Goal: Task Accomplishment & Management: Manage account settings

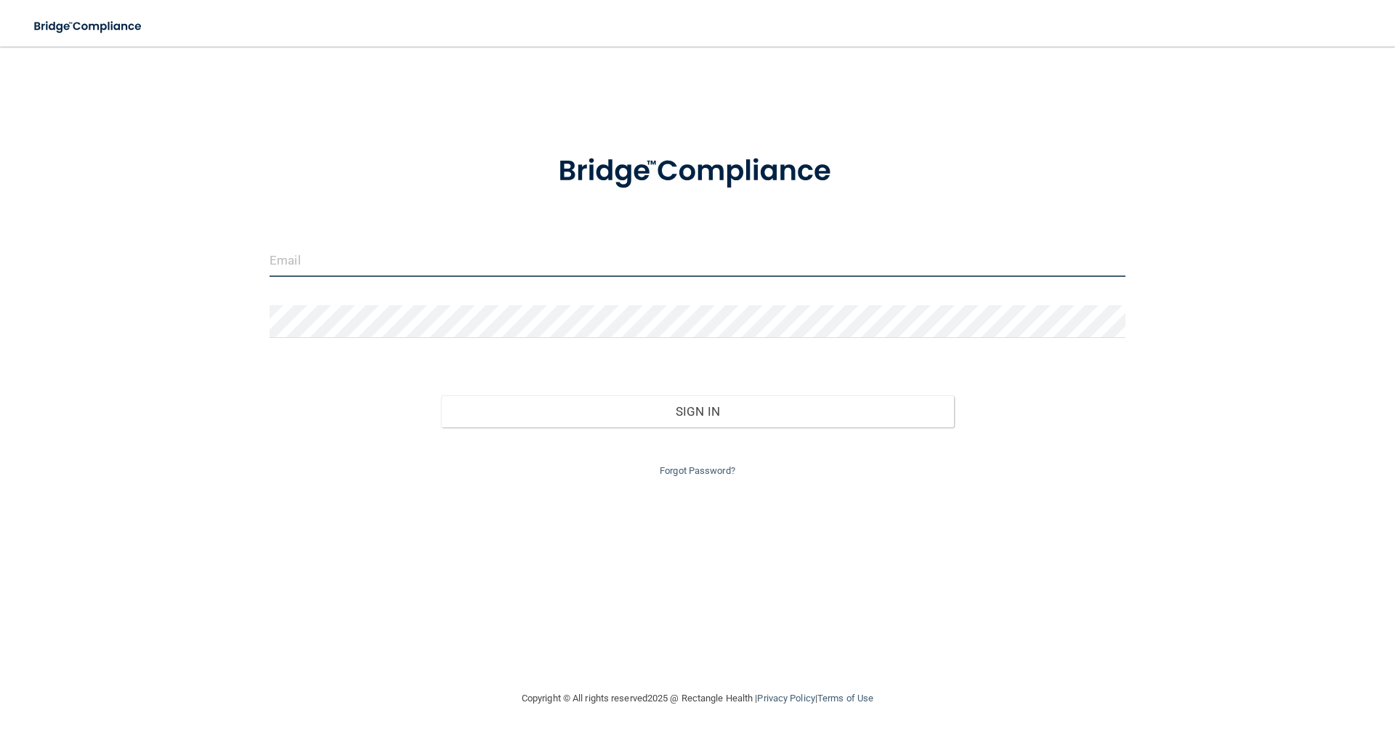
click at [536, 262] on input "email" at bounding box center [697, 260] width 856 height 33
click at [466, 268] on input "email" at bounding box center [697, 260] width 856 height 33
click at [464, 265] on input "email" at bounding box center [697, 260] width 856 height 33
type input "[EMAIL_ADDRESS][DOMAIN_NAME]"
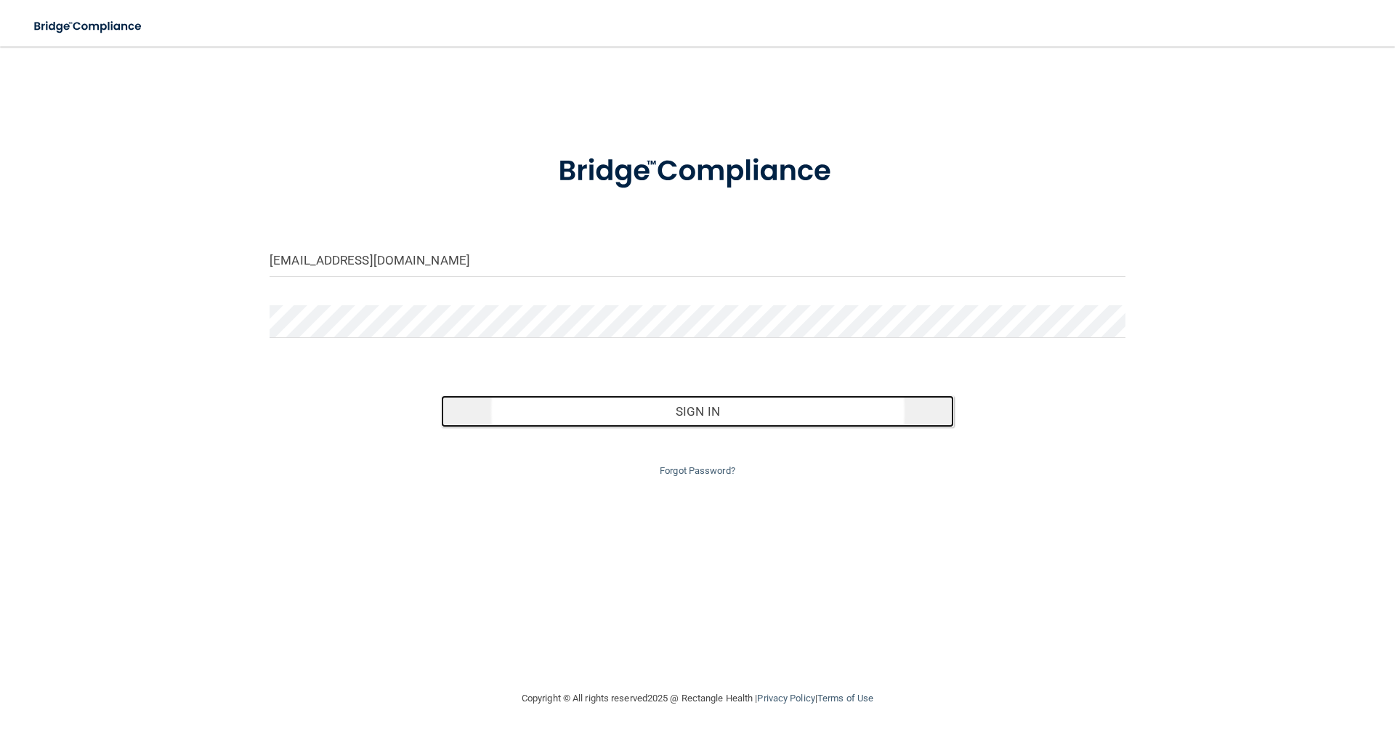
click at [674, 408] on button "Sign In" at bounding box center [698, 411] width 514 height 32
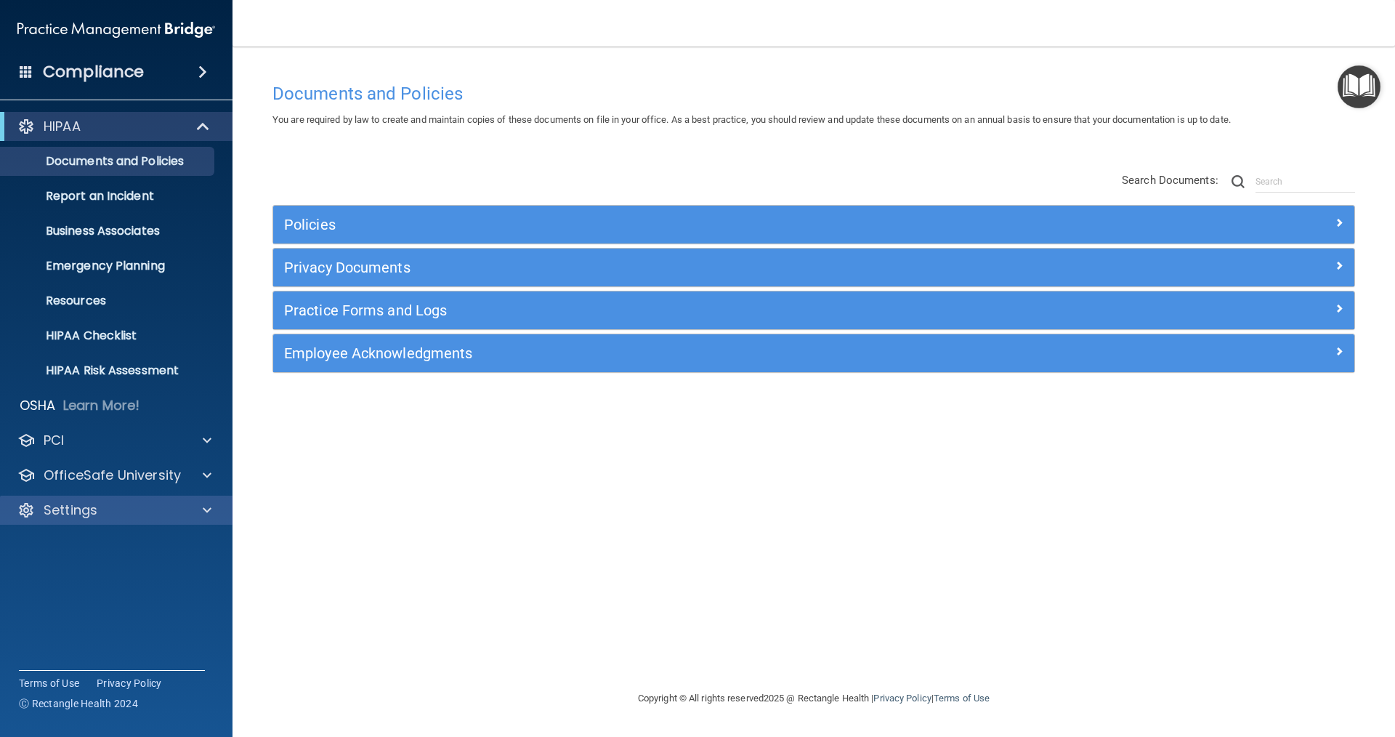
click at [201, 498] on div "Settings" at bounding box center [116, 509] width 233 height 29
click at [200, 508] on div at bounding box center [205, 509] width 36 height 17
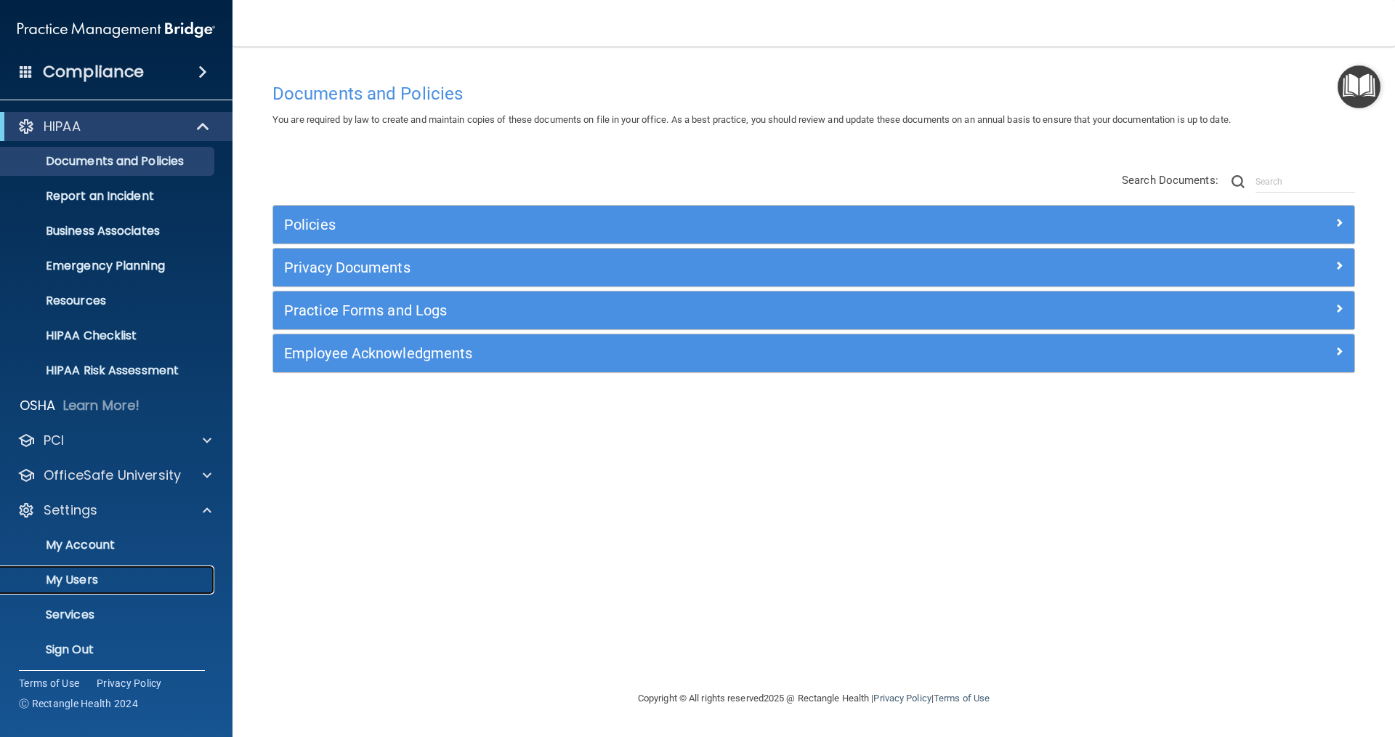
click at [145, 568] on link "My Users" at bounding box center [99, 579] width 229 height 29
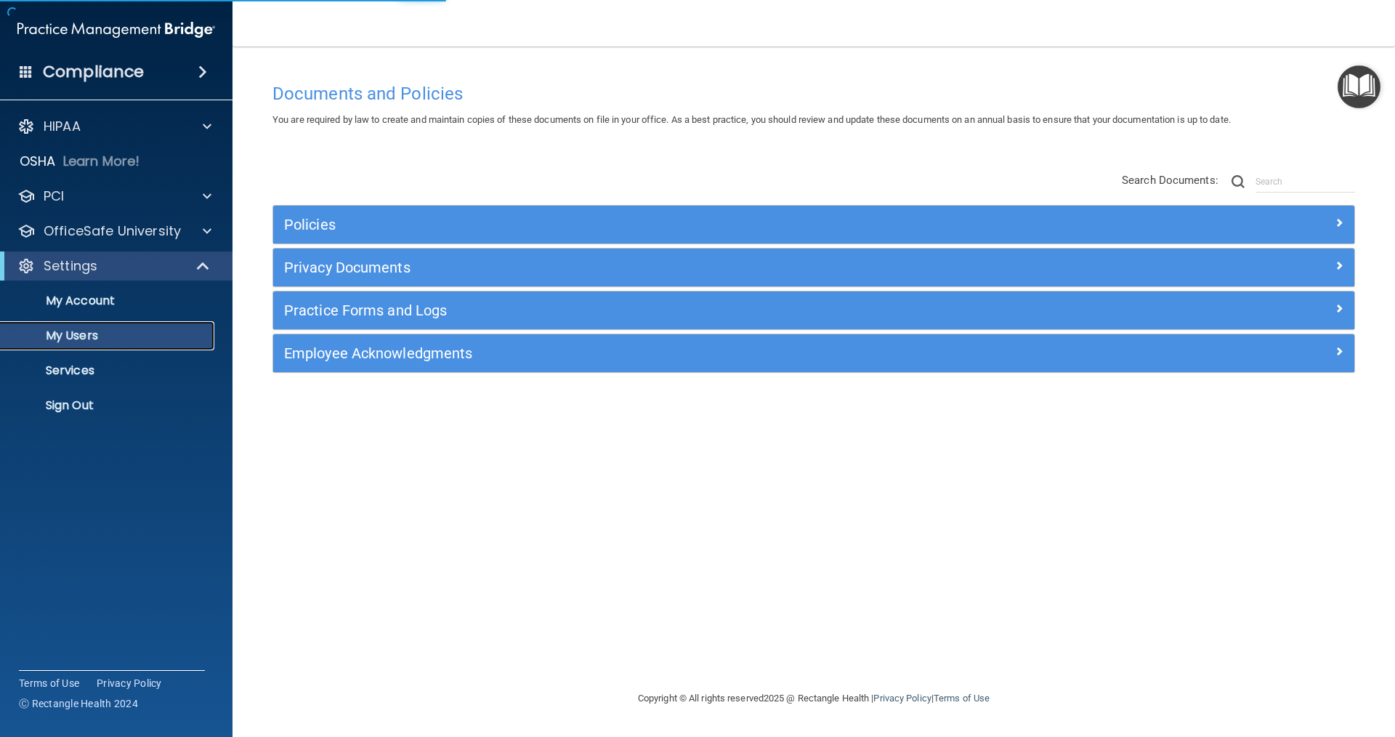
select select "20"
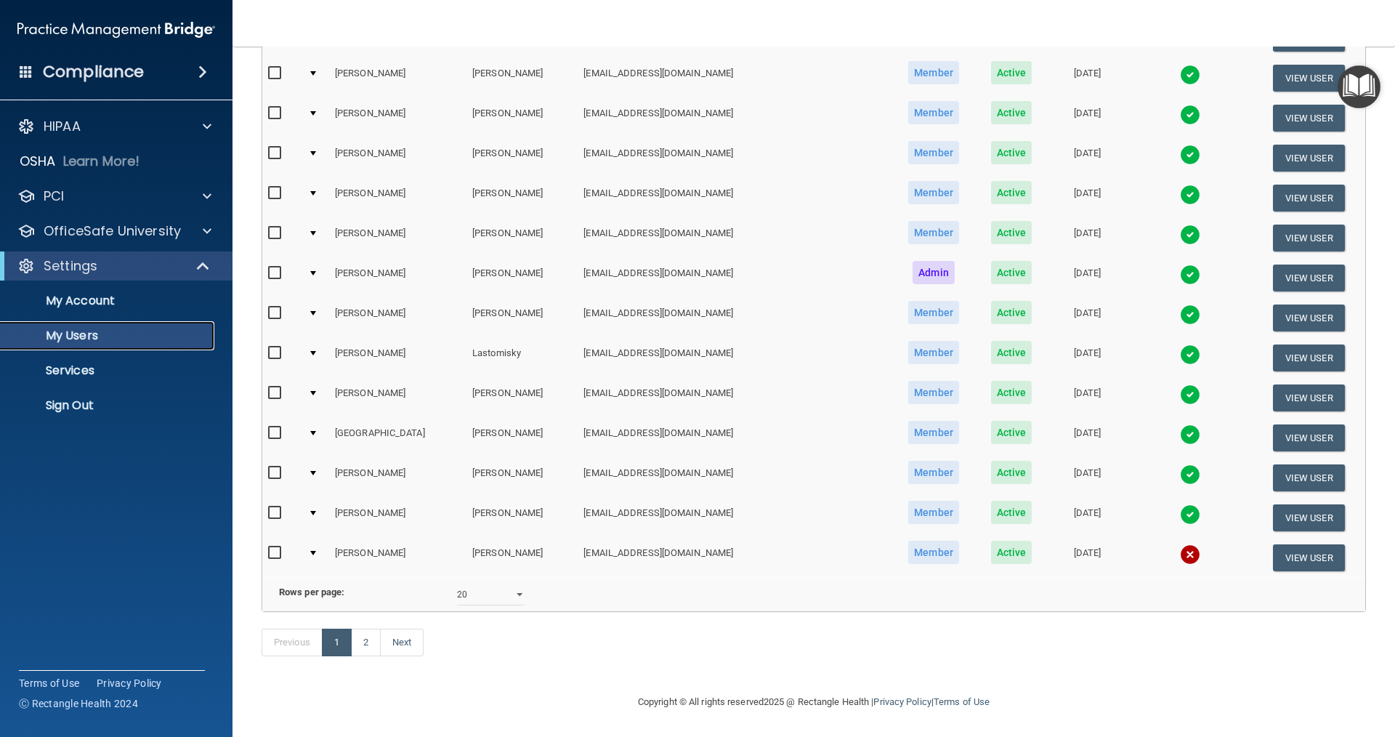
scroll to position [466, 0]
click at [368, 641] on link "2" at bounding box center [366, 642] width 30 height 28
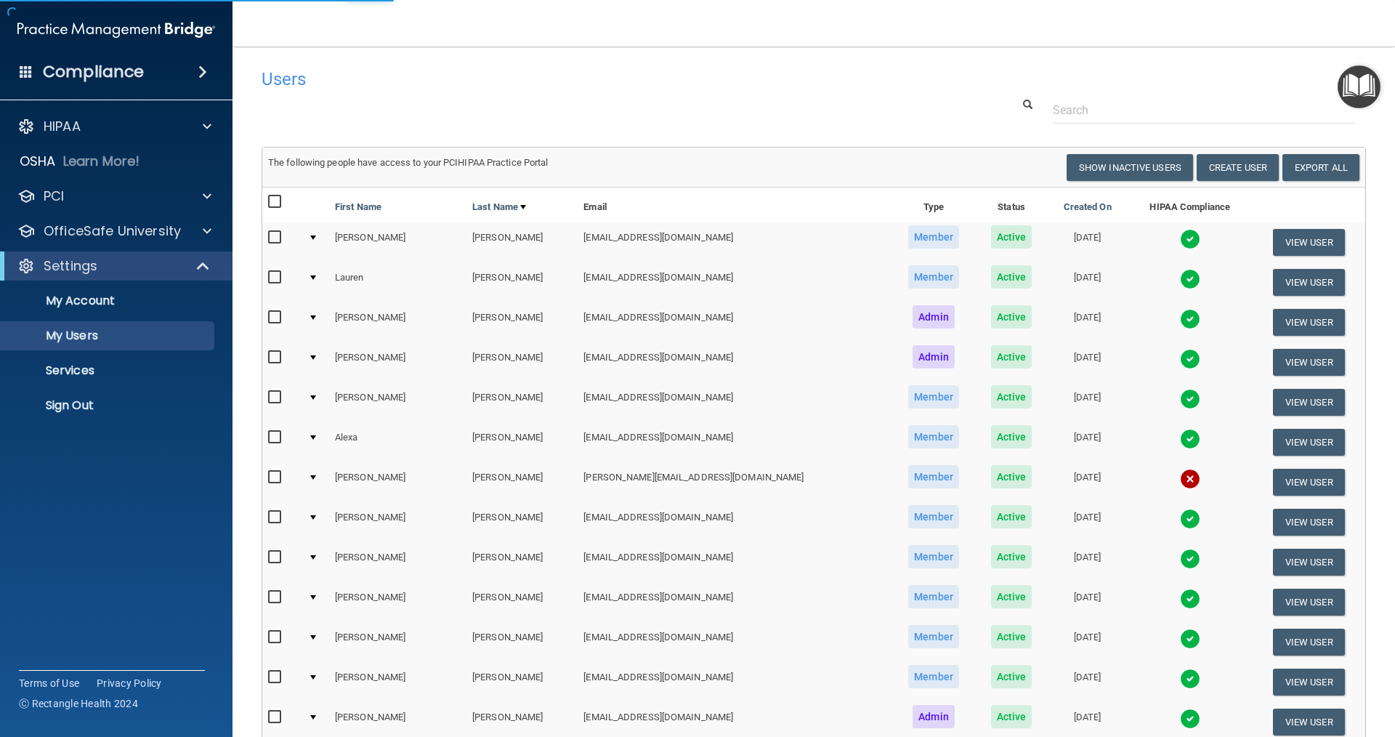
select select "20"
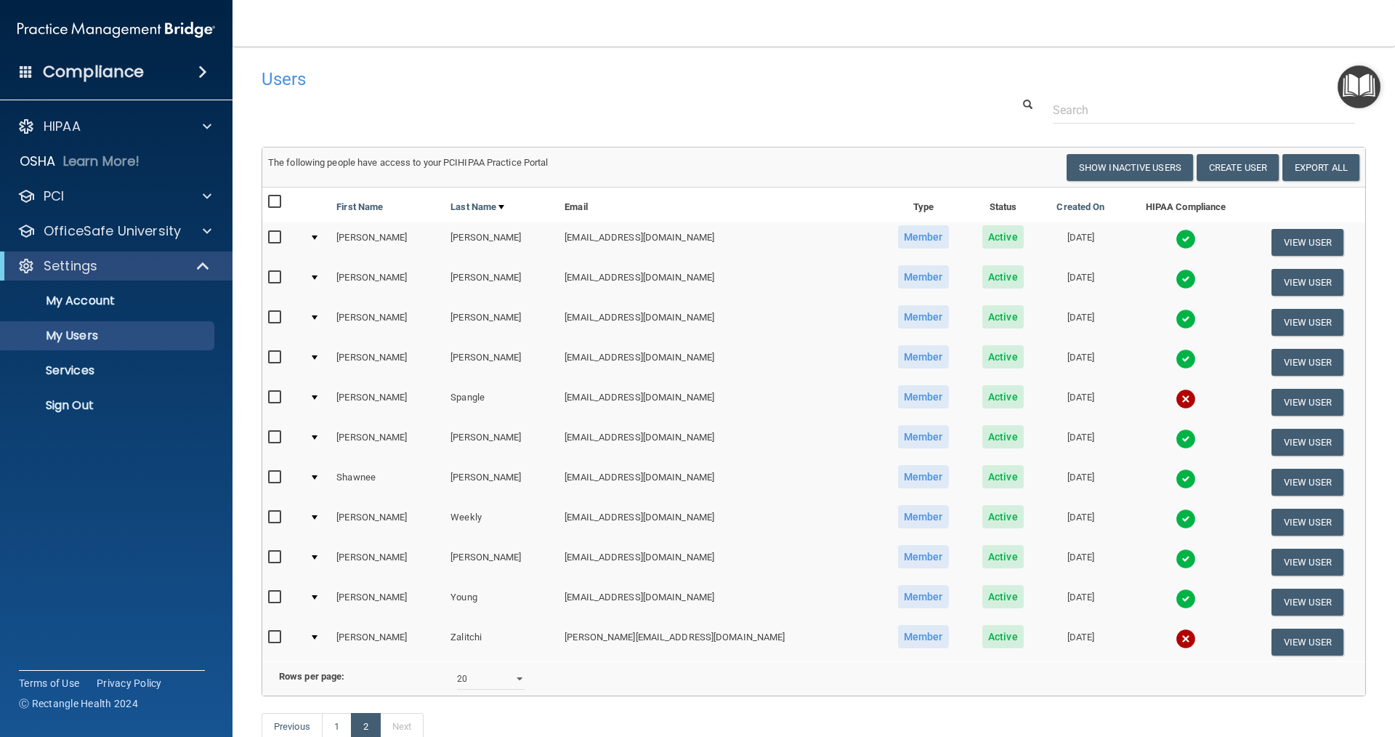
click at [674, 640] on img at bounding box center [1185, 638] width 20 height 20
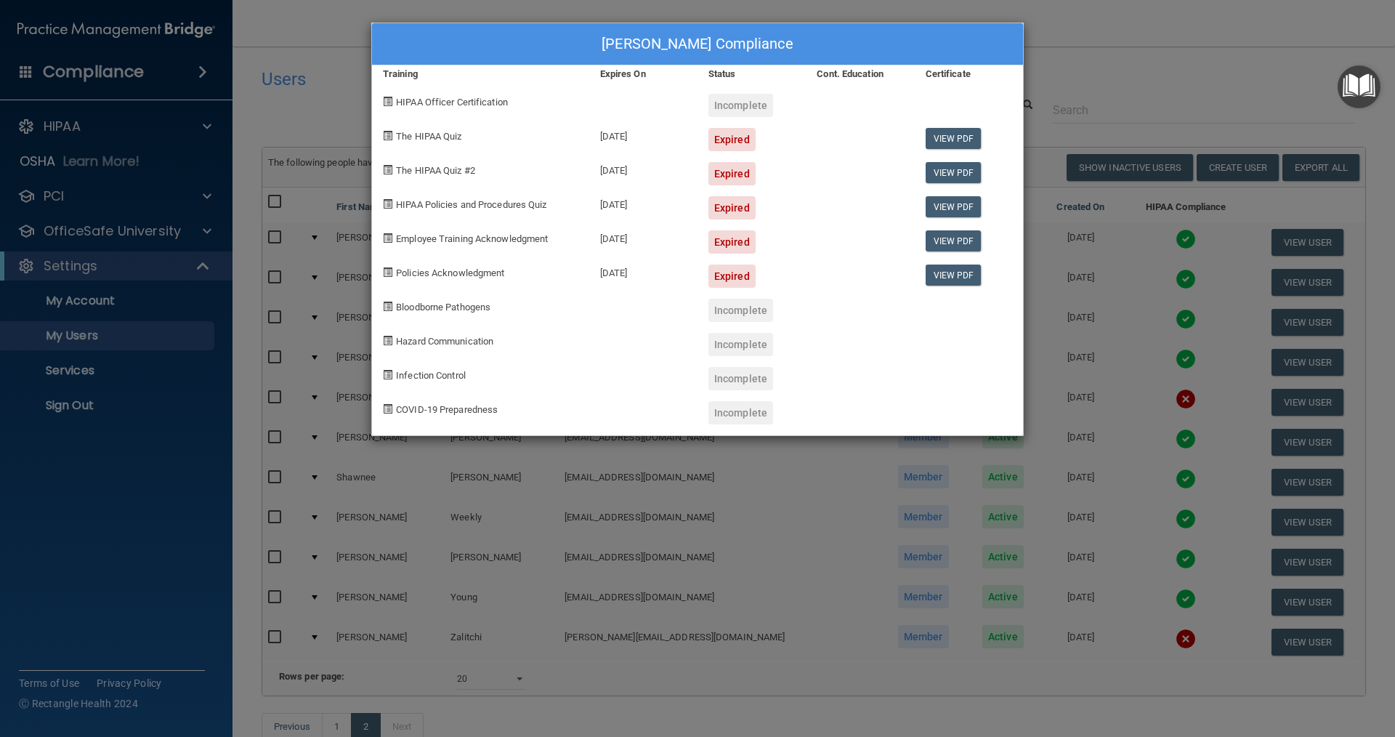
click at [674, 38] on div "[PERSON_NAME] Compliance Training Expires On Status Cont. Education Certificate…" at bounding box center [697, 368] width 1395 height 737
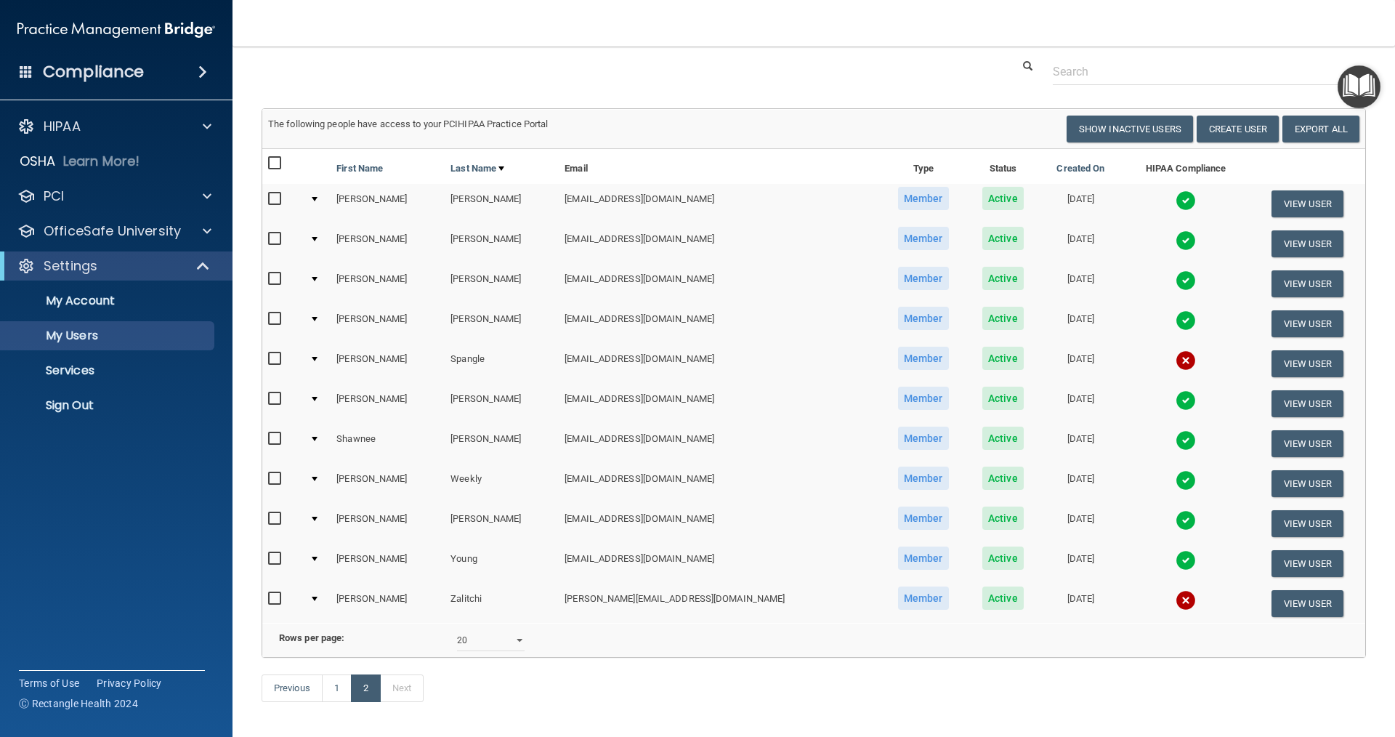
scroll to position [106, 0]
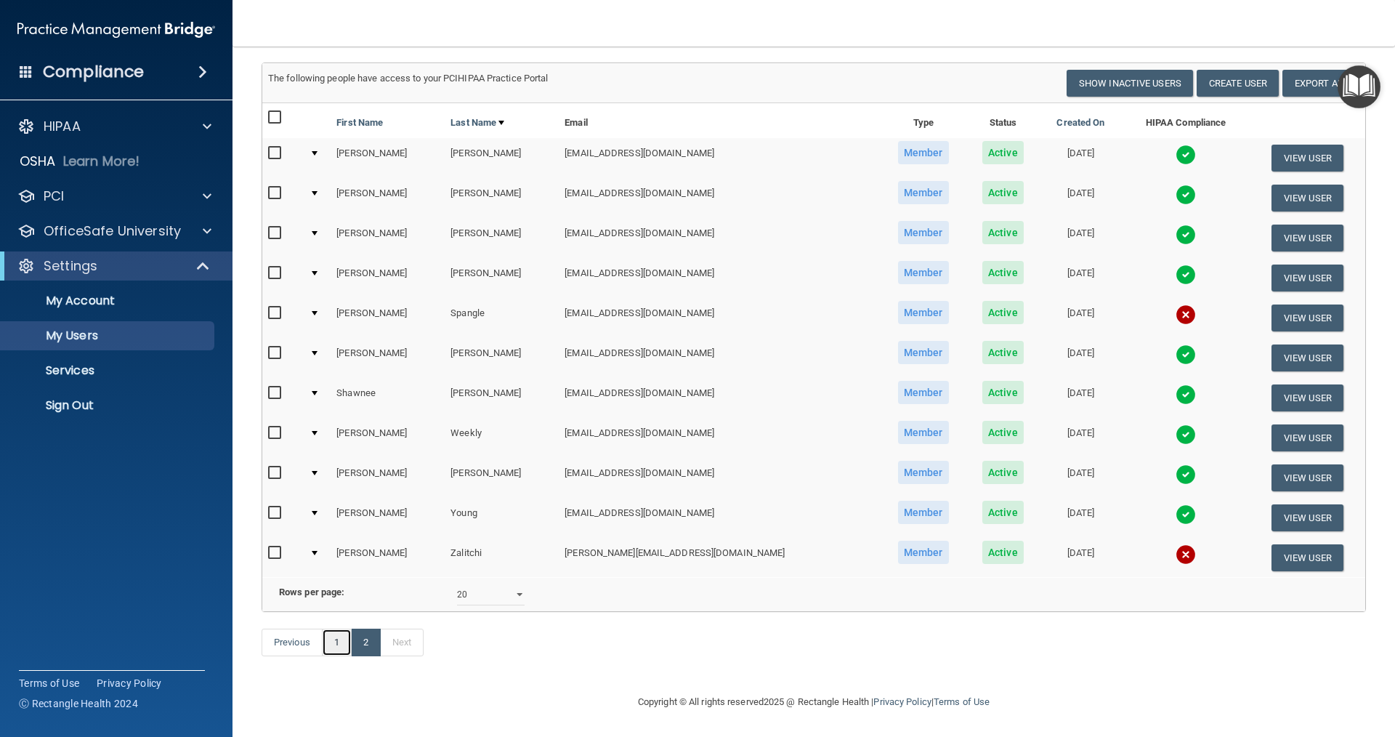
click at [336, 638] on link "1" at bounding box center [337, 642] width 30 height 28
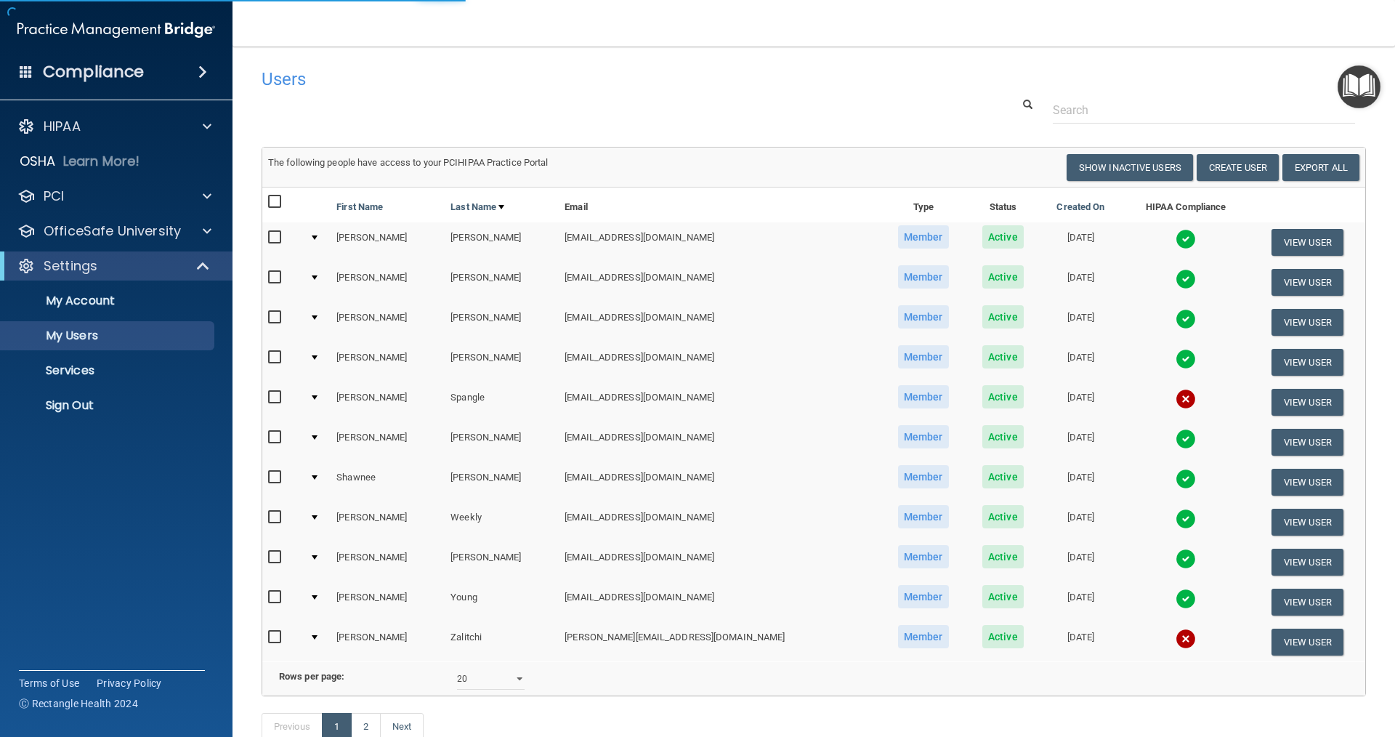
select select "20"
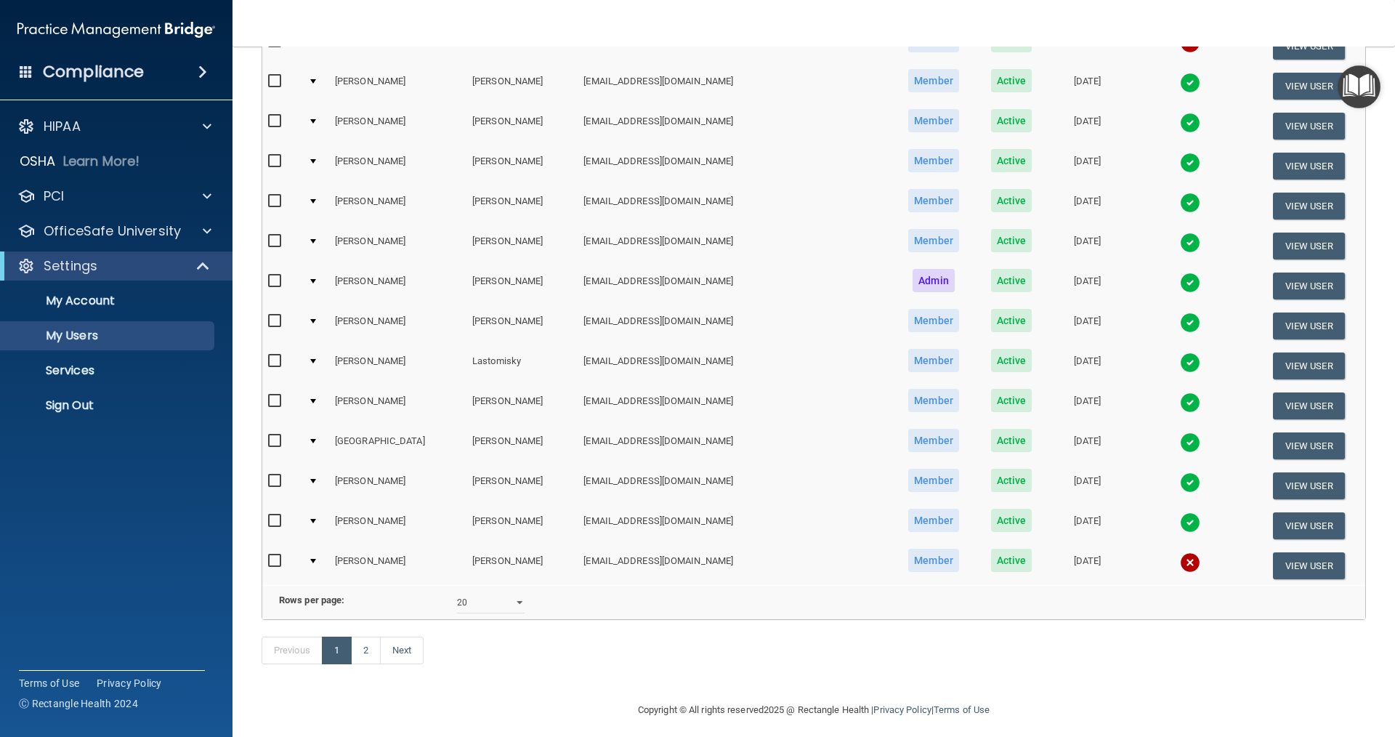
scroll to position [363, 0]
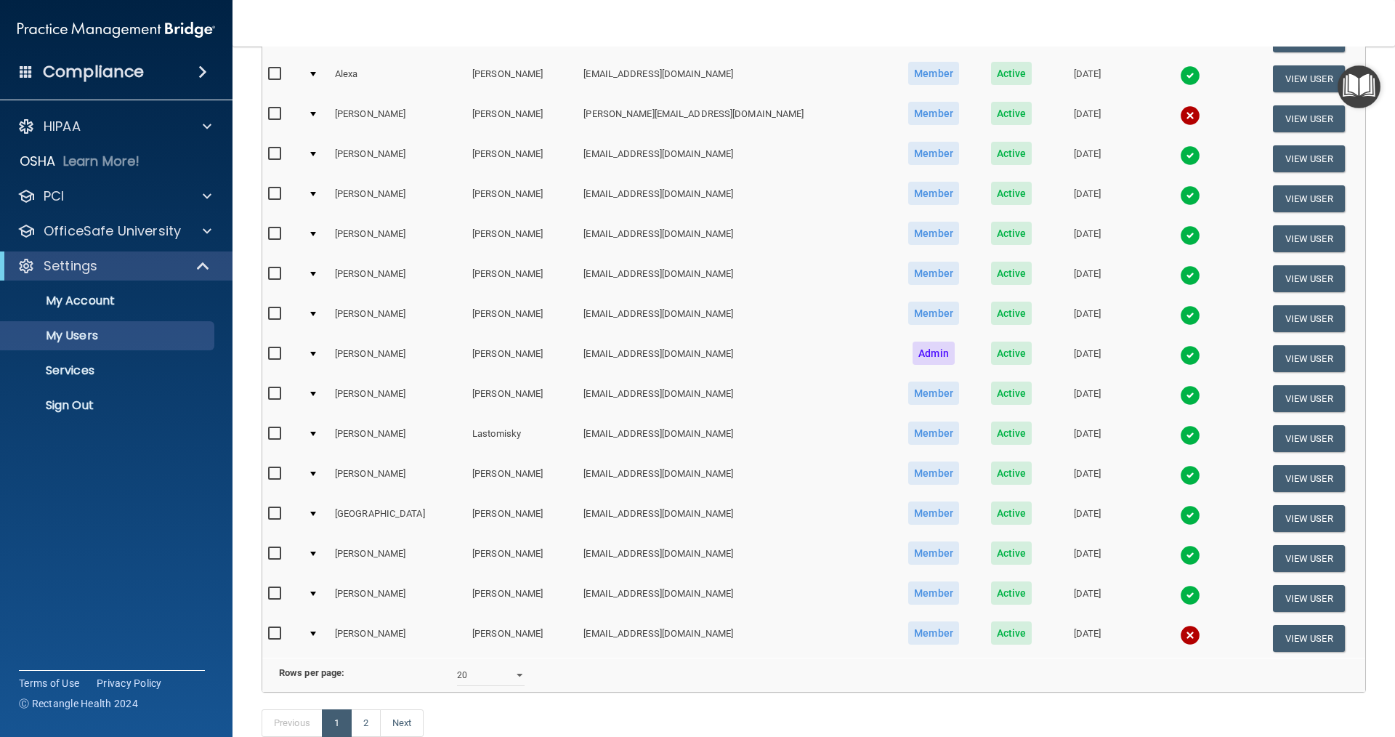
click at [674, 629] on img at bounding box center [1190, 635] width 20 height 20
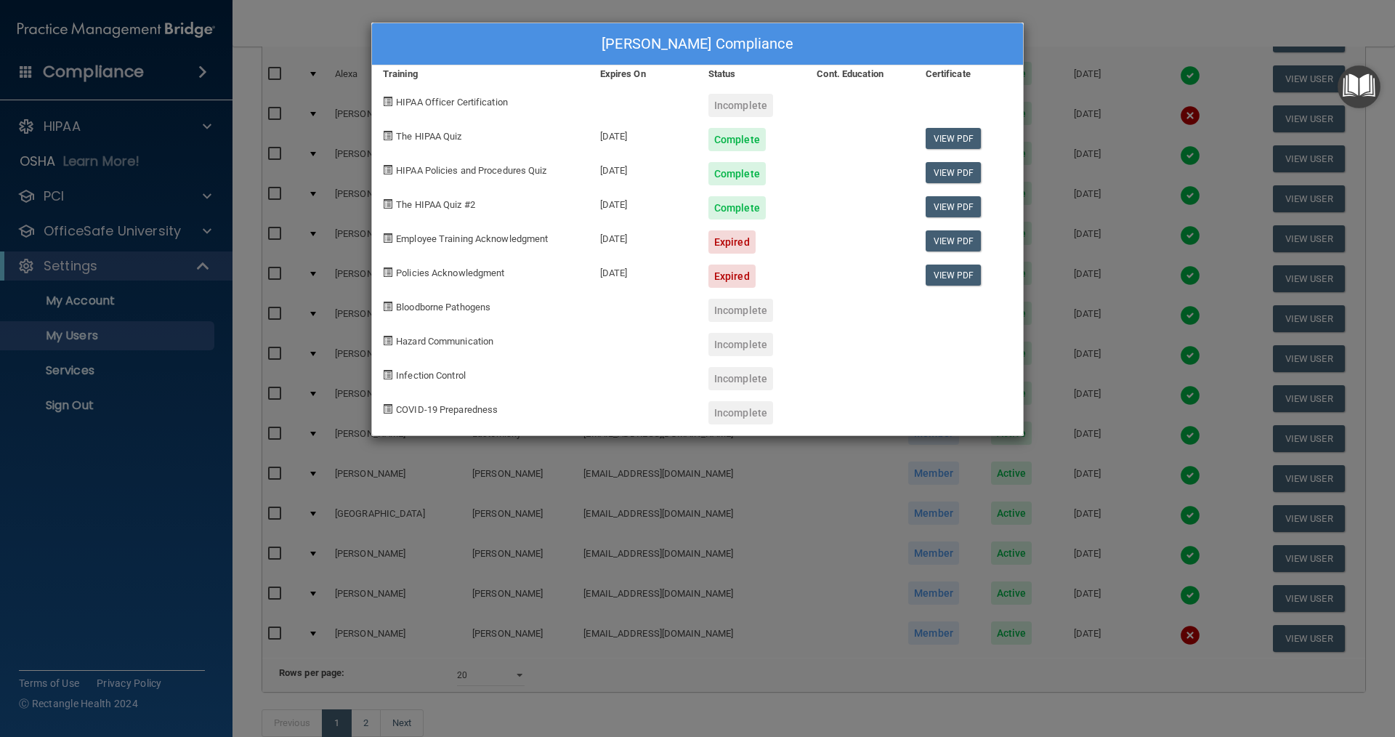
click at [674, 32] on div "[PERSON_NAME] Compliance Training Expires On Status Cont. Education Certificate…" at bounding box center [697, 368] width 1395 height 737
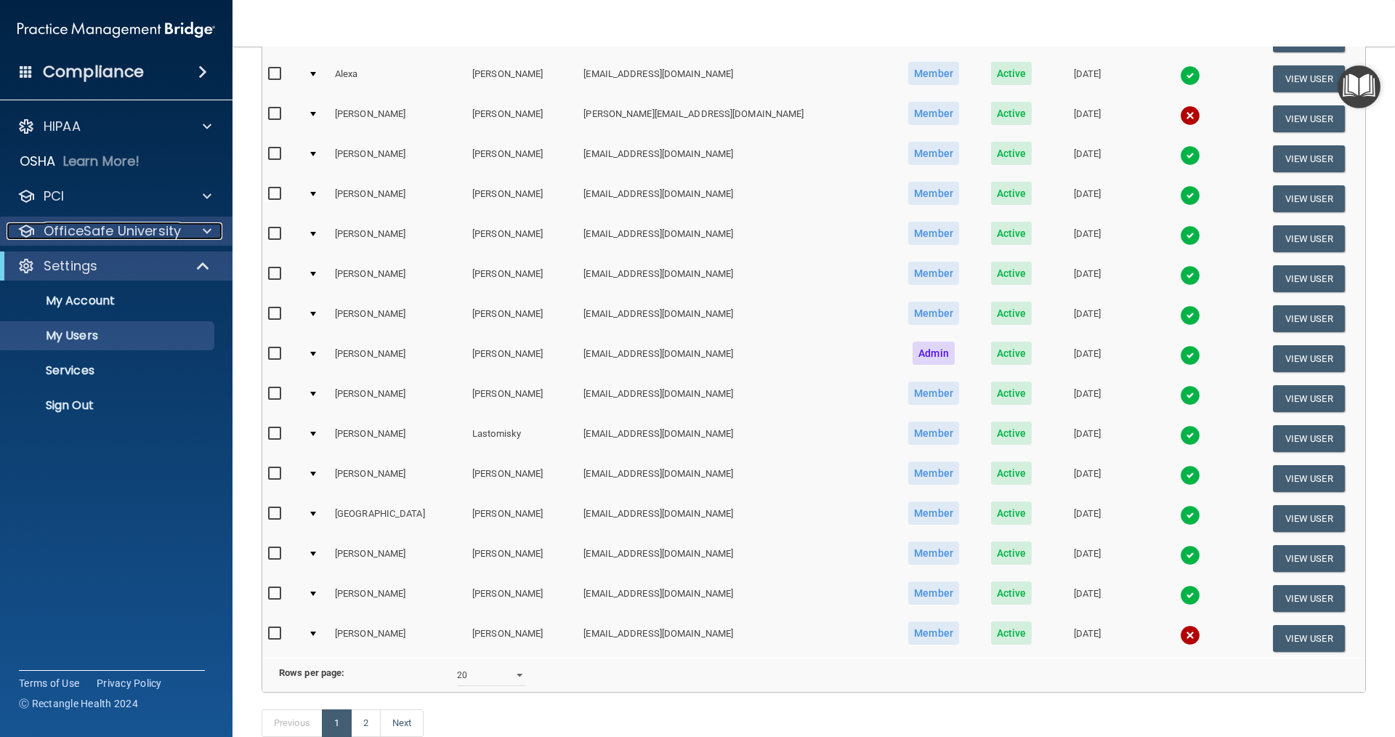
click at [158, 225] on p "OfficeSafe University" at bounding box center [112, 230] width 137 height 17
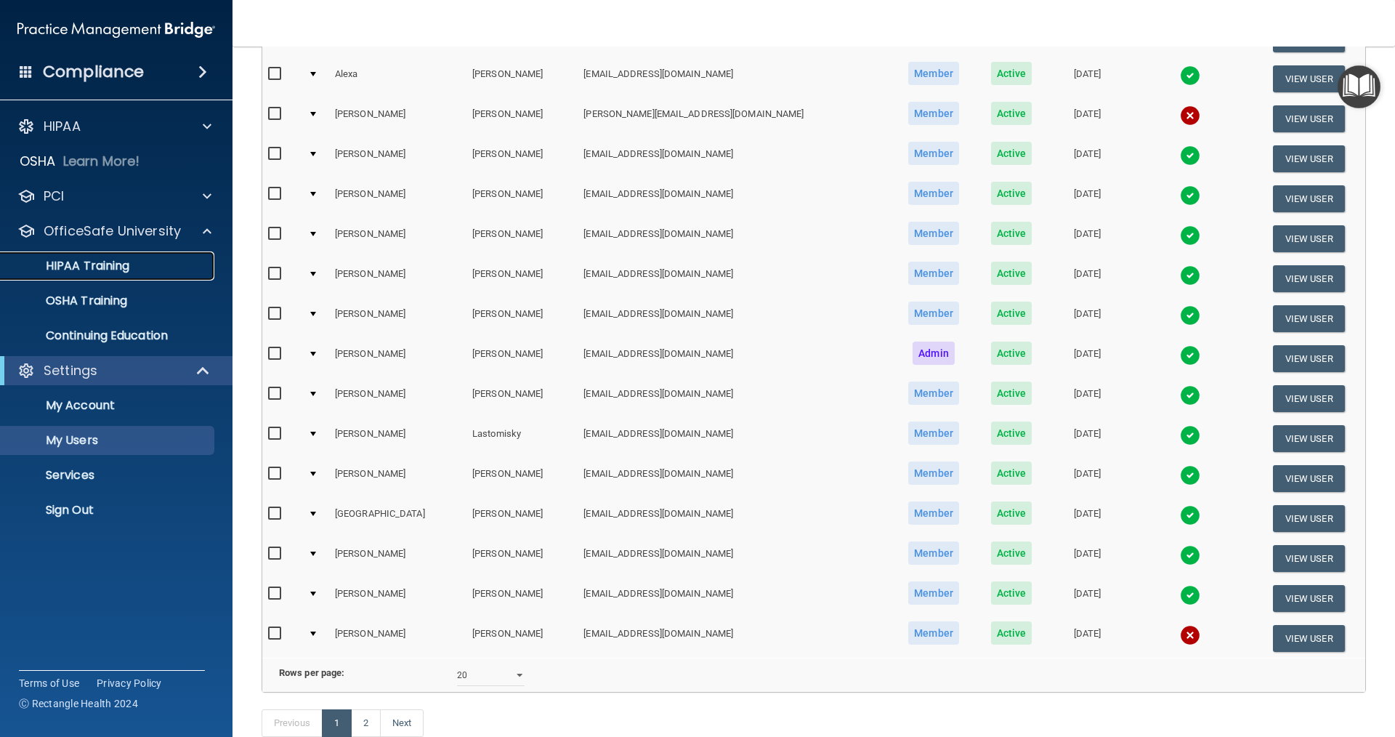
click at [123, 261] on p "HIPAA Training" at bounding box center [69, 266] width 120 height 15
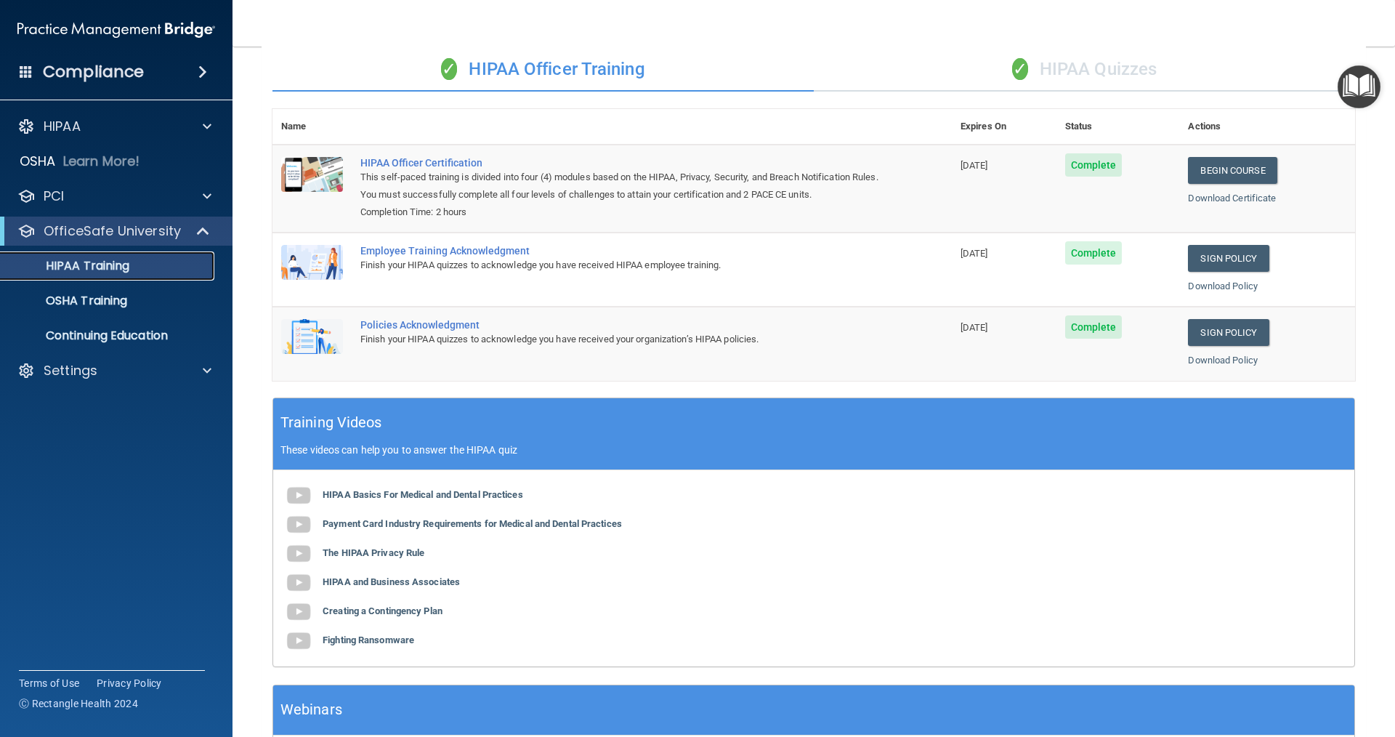
scroll to position [78, 0]
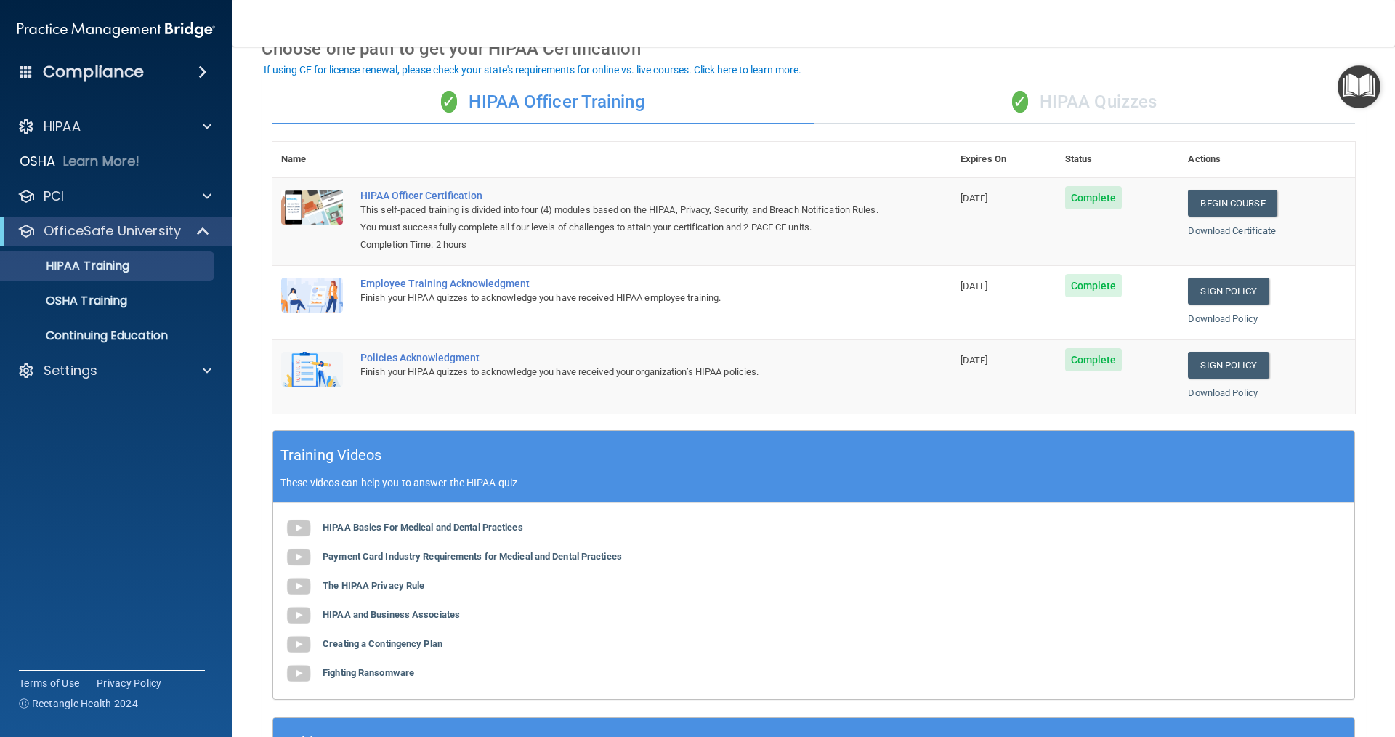
click at [674, 106] on div "✓ HIPAA Quizzes" at bounding box center [1084, 103] width 541 height 44
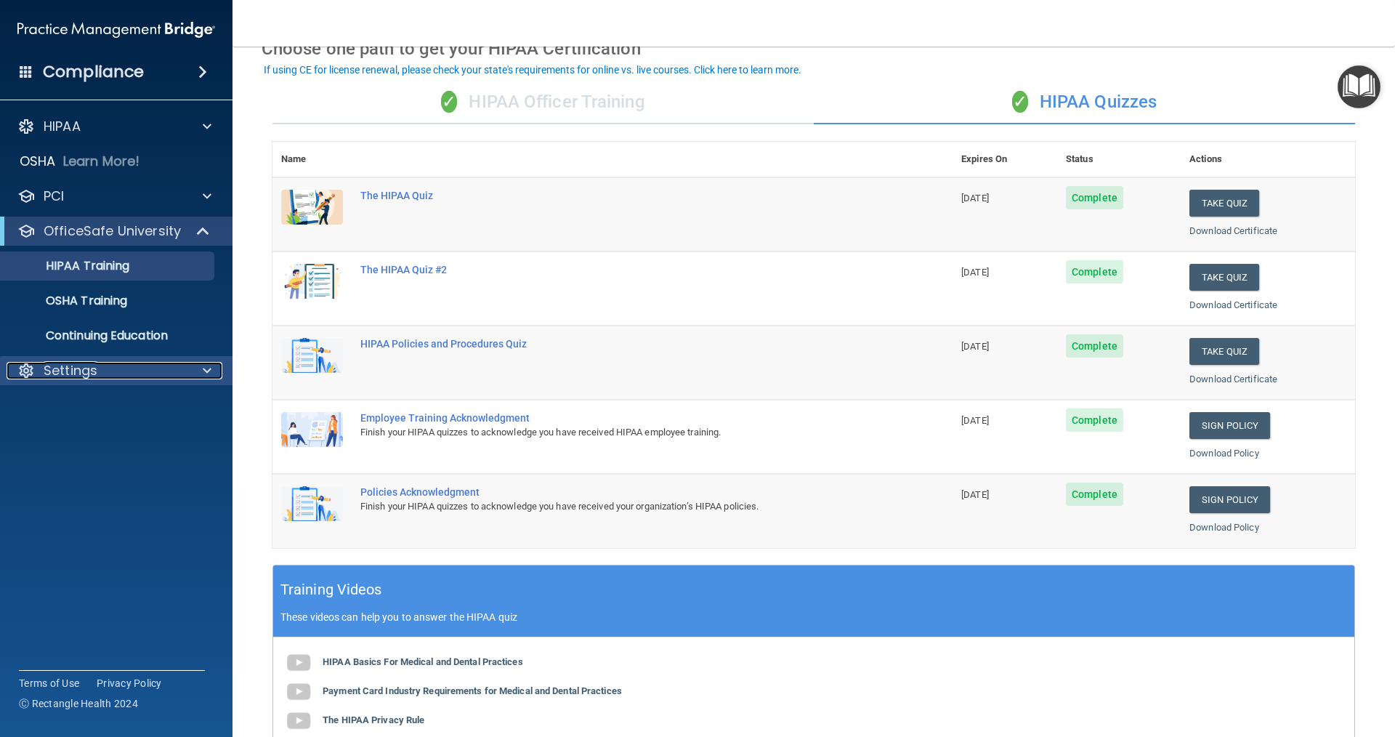
click at [206, 368] on span at bounding box center [207, 370] width 9 height 17
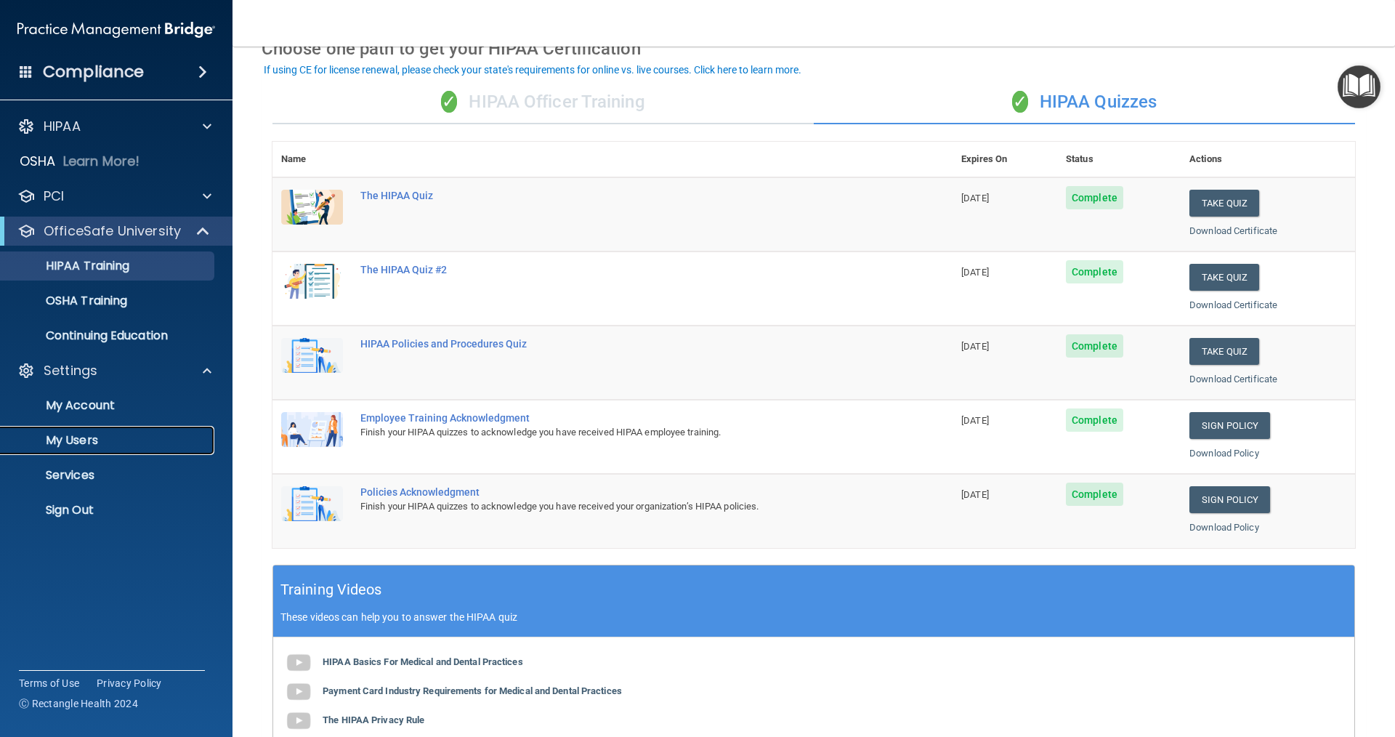
click at [109, 441] on p "My Users" at bounding box center [108, 440] width 198 height 15
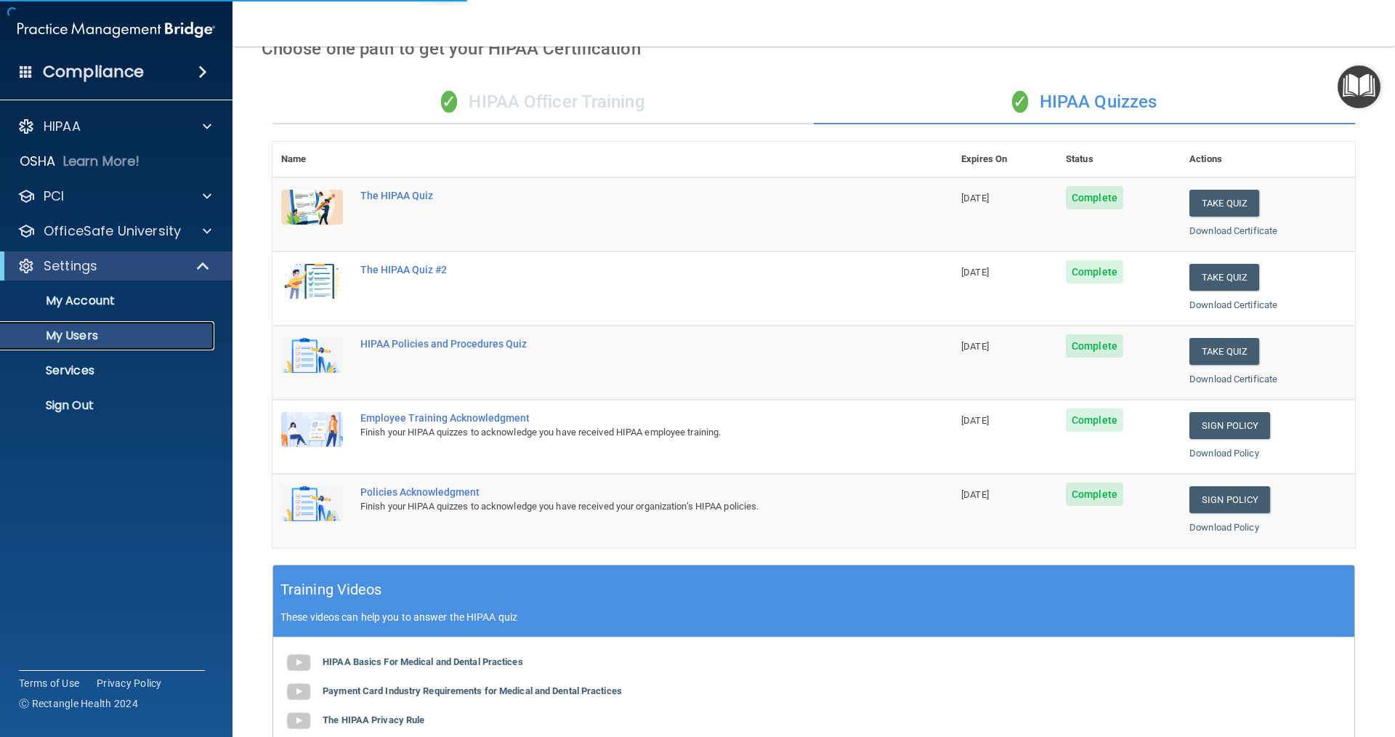
select select "20"
